Goal: Find specific page/section: Find specific page/section

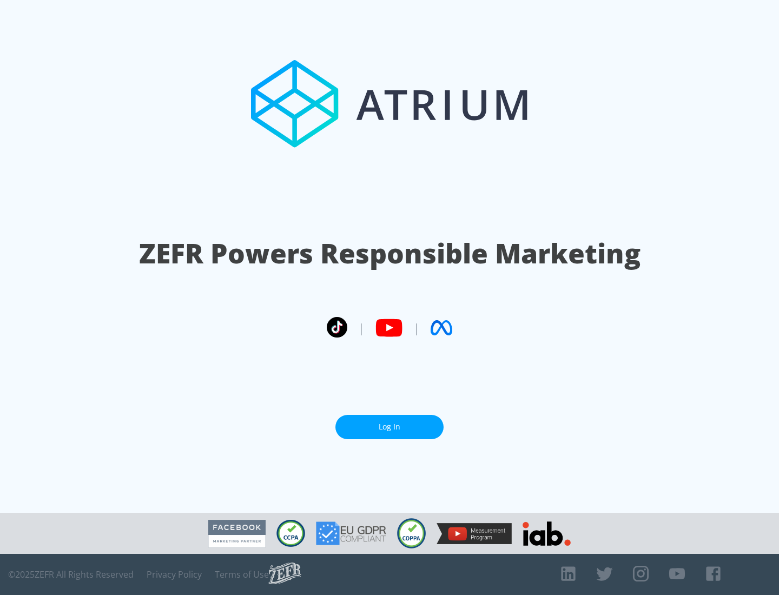
click at [390, 427] on link "Log In" at bounding box center [390, 427] width 108 height 24
